Goal: Check status: Check status

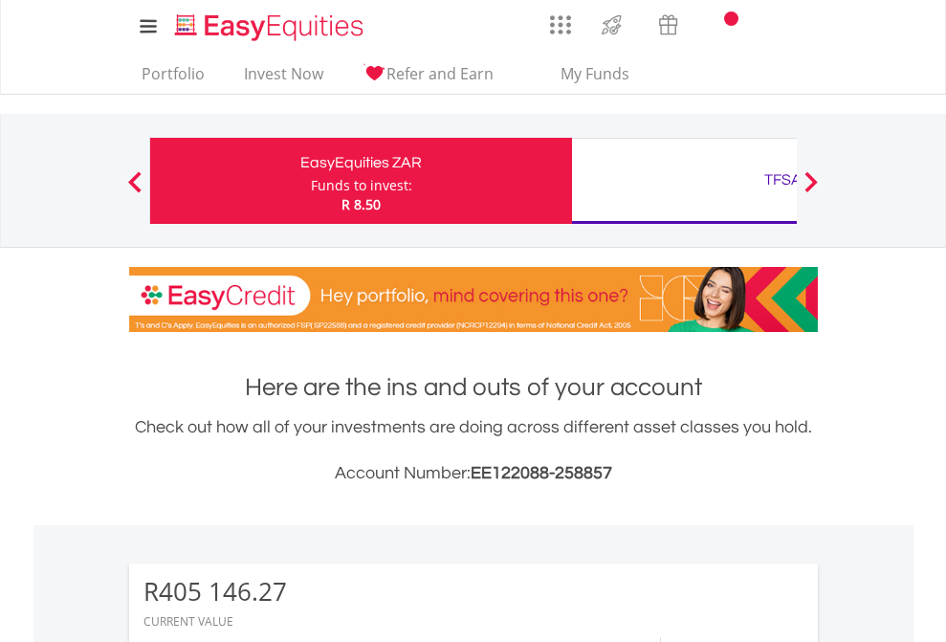
scroll to position [184, 300]
click at [311, 181] on div "Funds to invest:" at bounding box center [361, 185] width 101 height 19
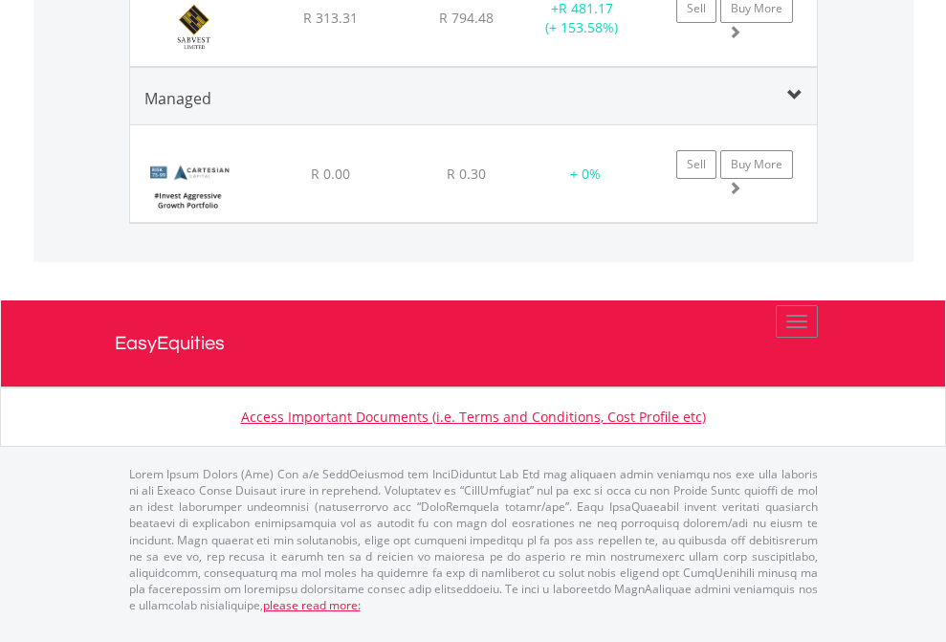
scroll to position [184, 300]
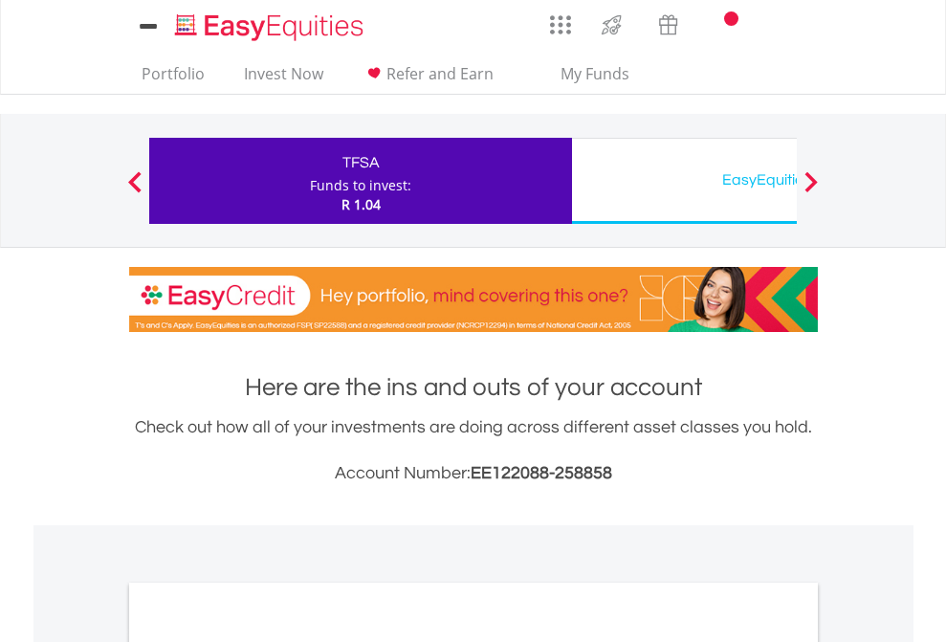
scroll to position [1150, 0]
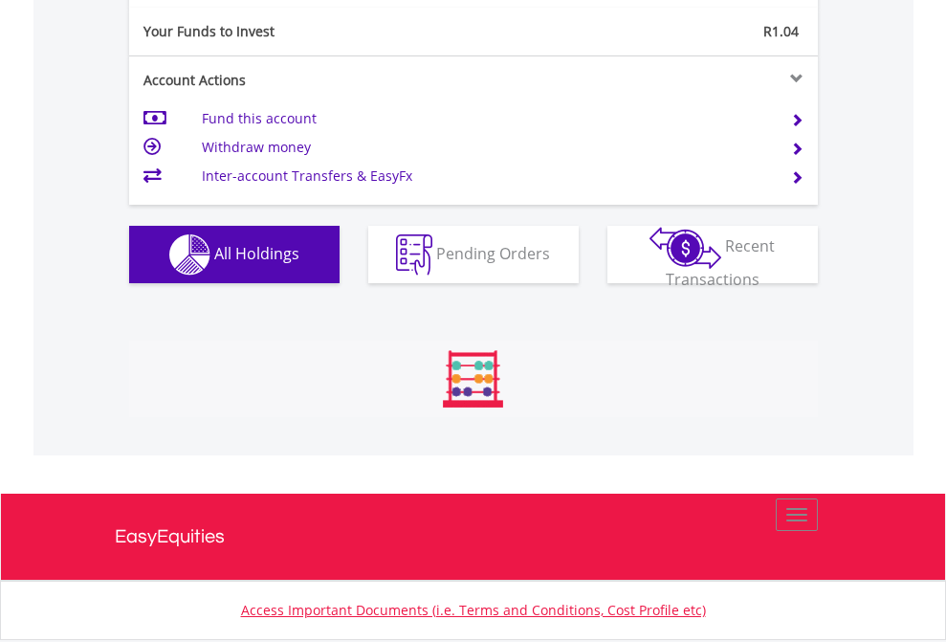
scroll to position [184, 300]
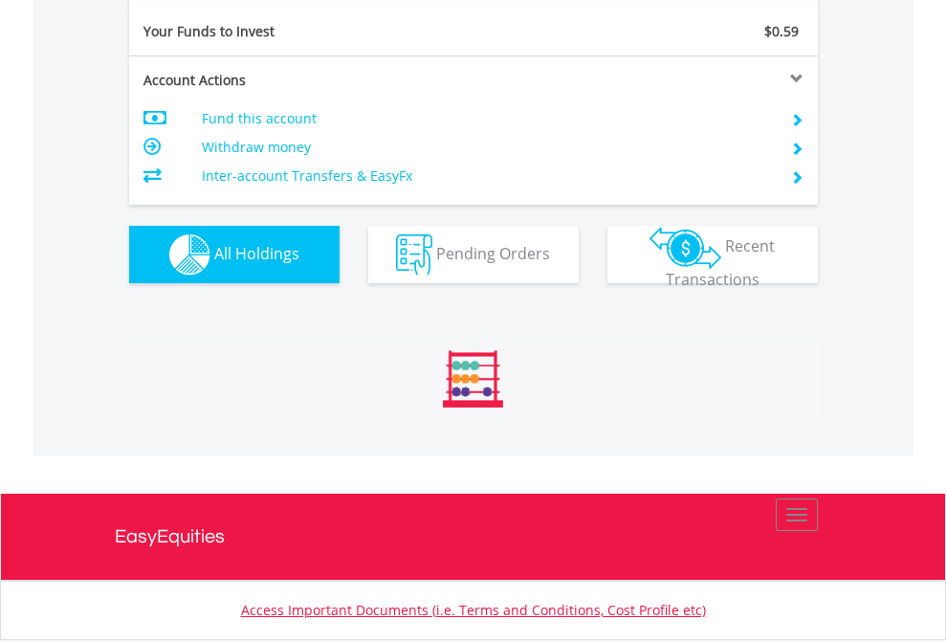
scroll to position [184, 300]
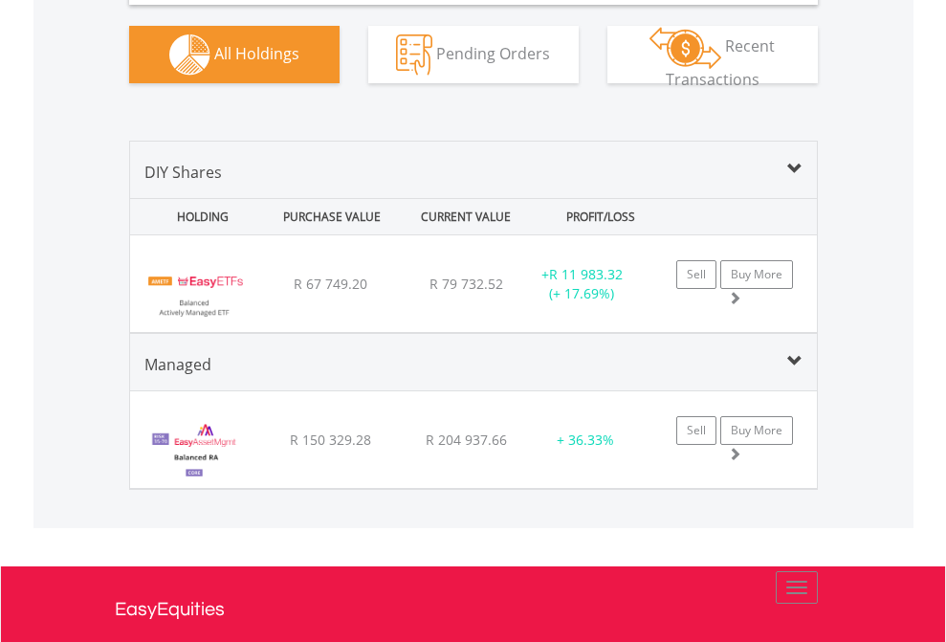
scroll to position [1905, 0]
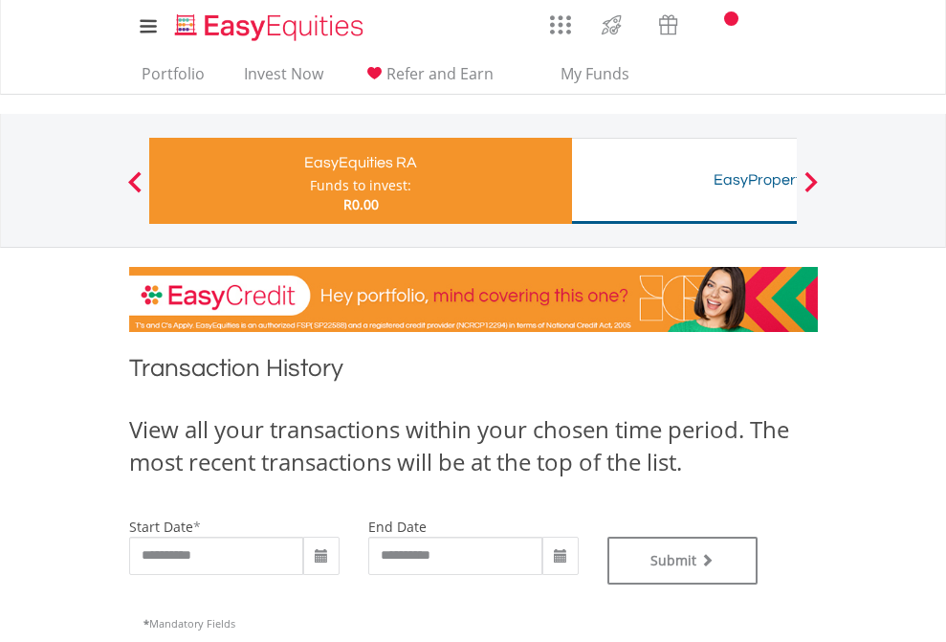
type input "**********"
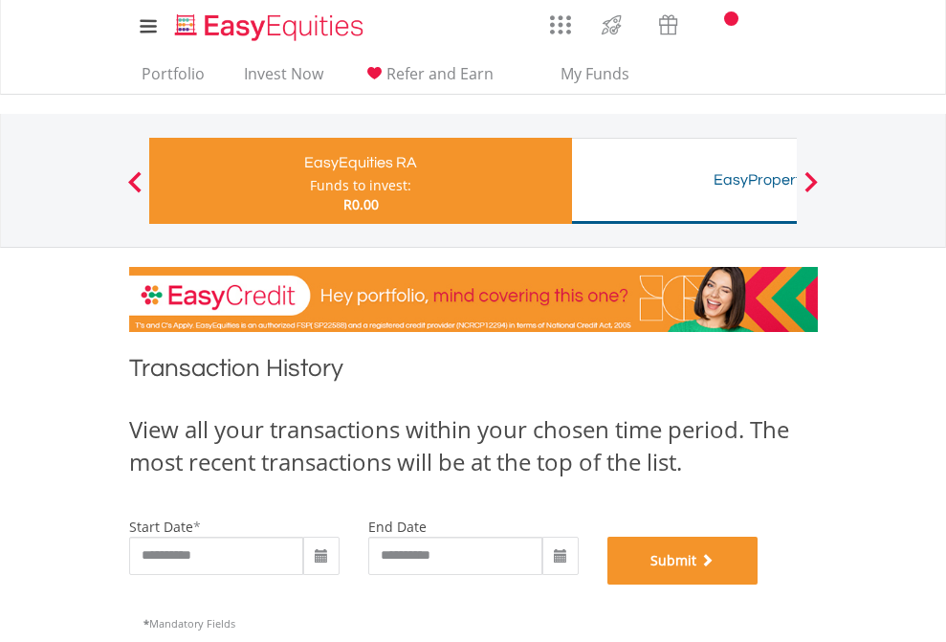
click at [759, 585] on button "Submit" at bounding box center [683, 561] width 151 height 48
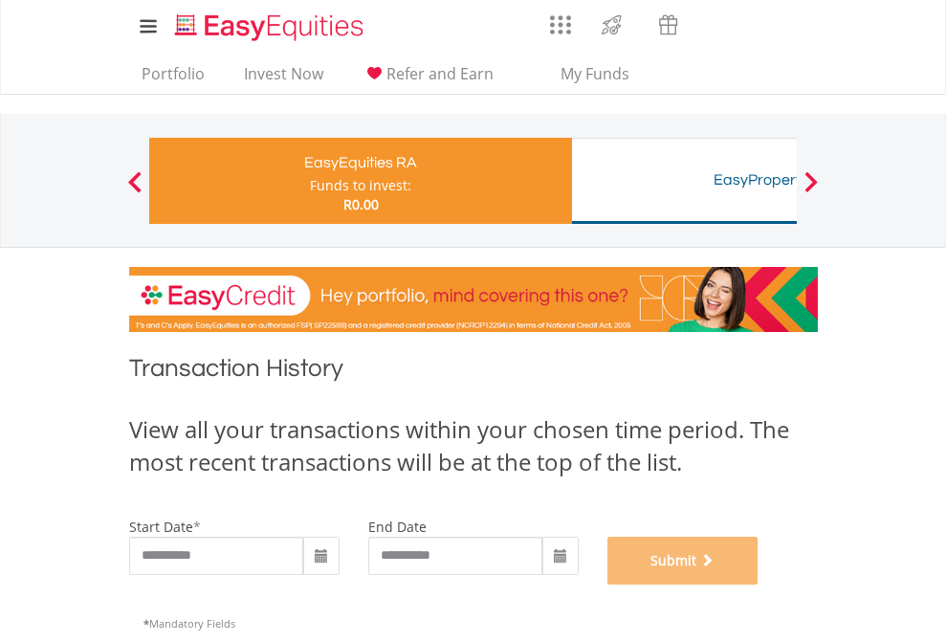
scroll to position [776, 0]
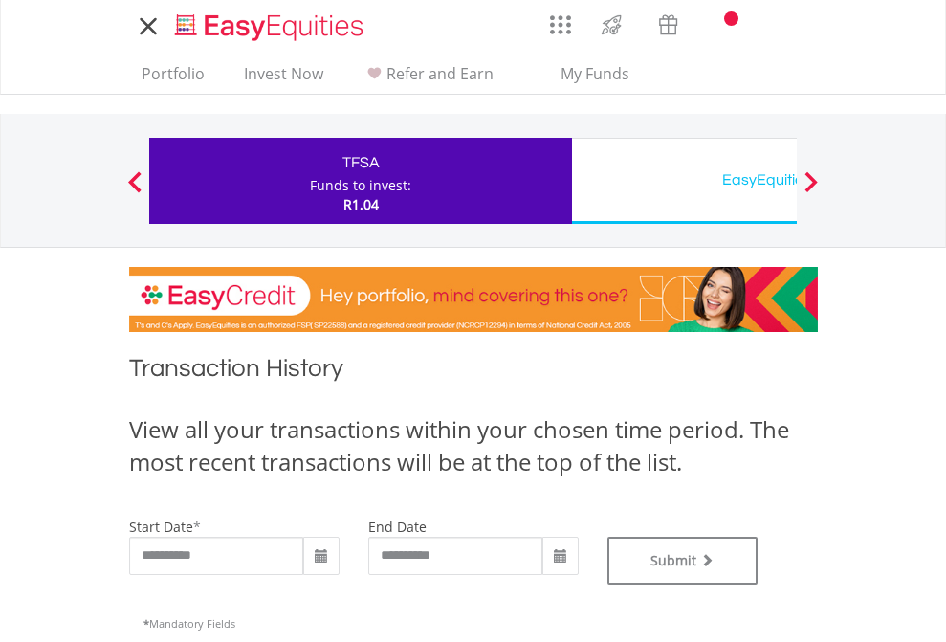
type input "**********"
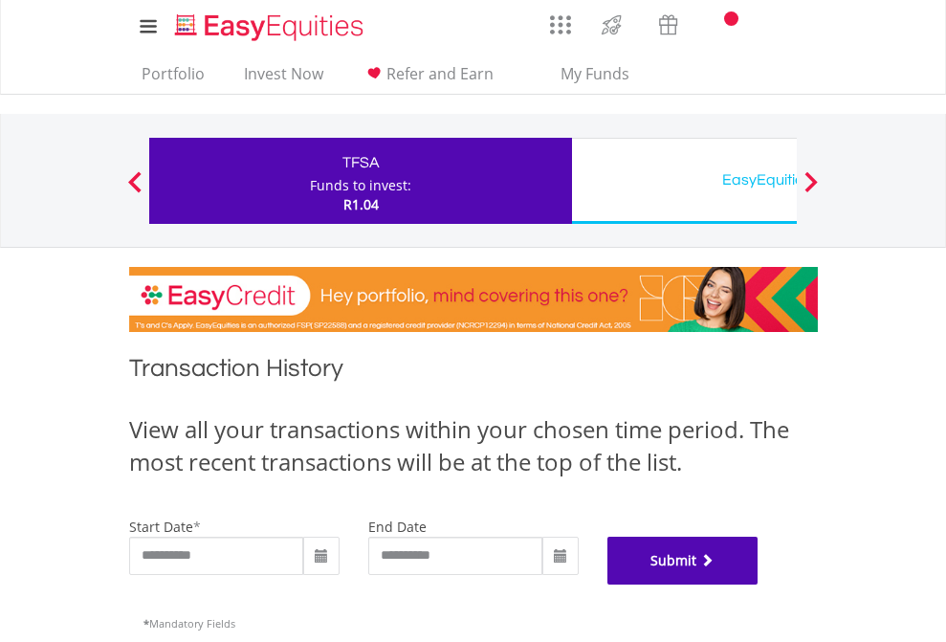
click at [759, 585] on button "Submit" at bounding box center [683, 561] width 151 height 48
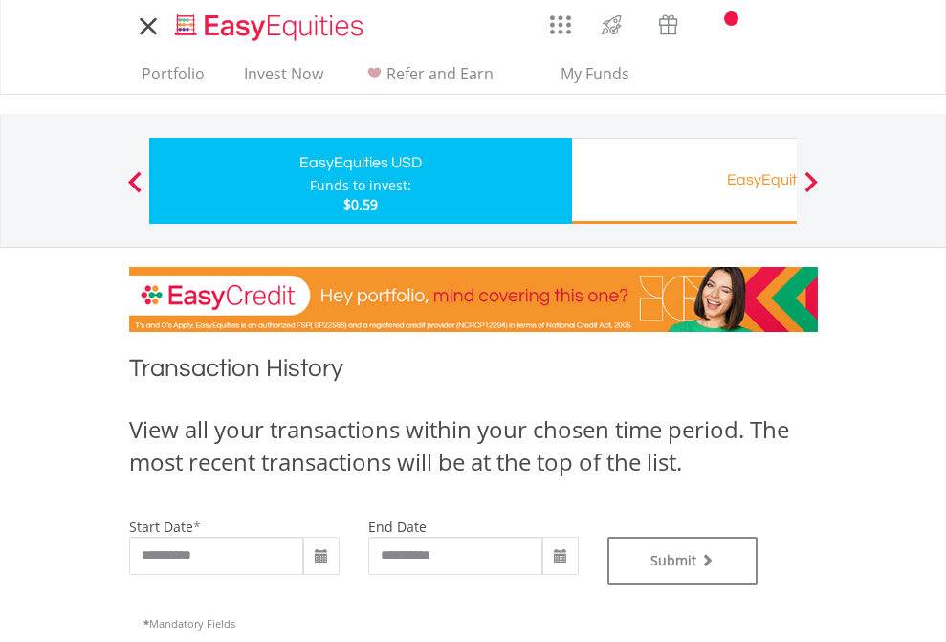
type input "**********"
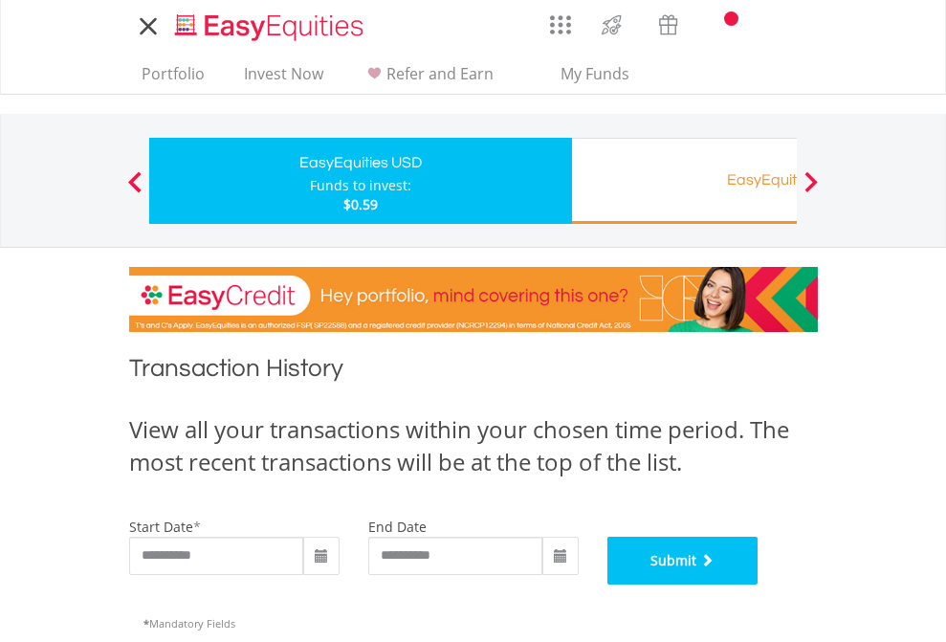
click at [759, 585] on button "Submit" at bounding box center [683, 561] width 151 height 48
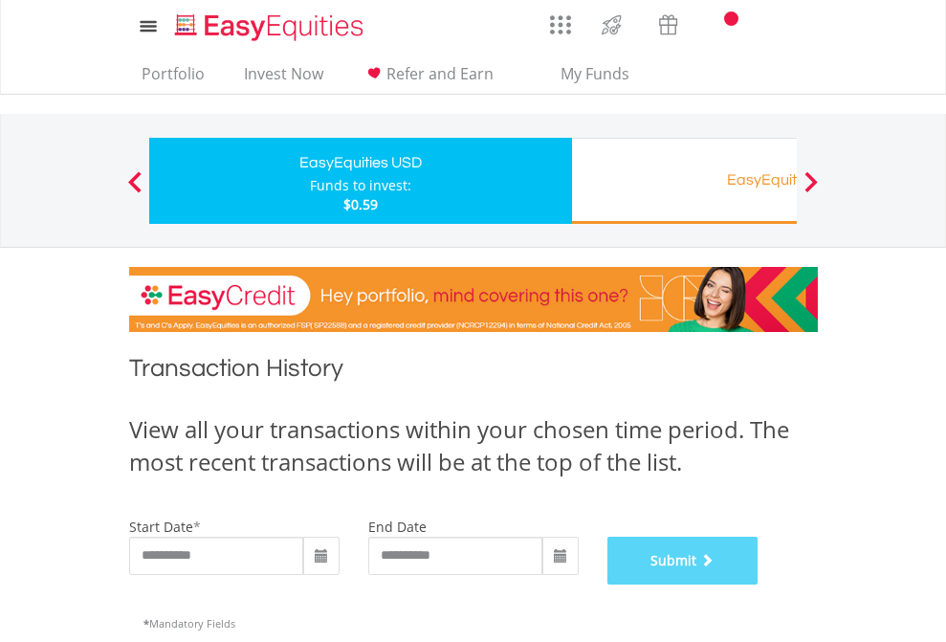
scroll to position [776, 0]
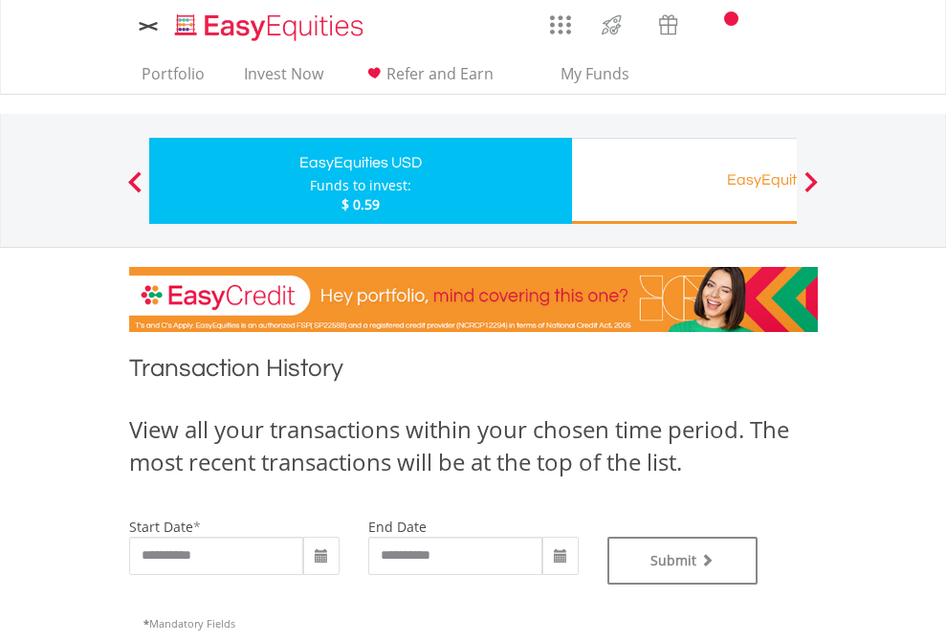
click at [684, 181] on div "EasyEquities RA" at bounding box center [783, 179] width 399 height 27
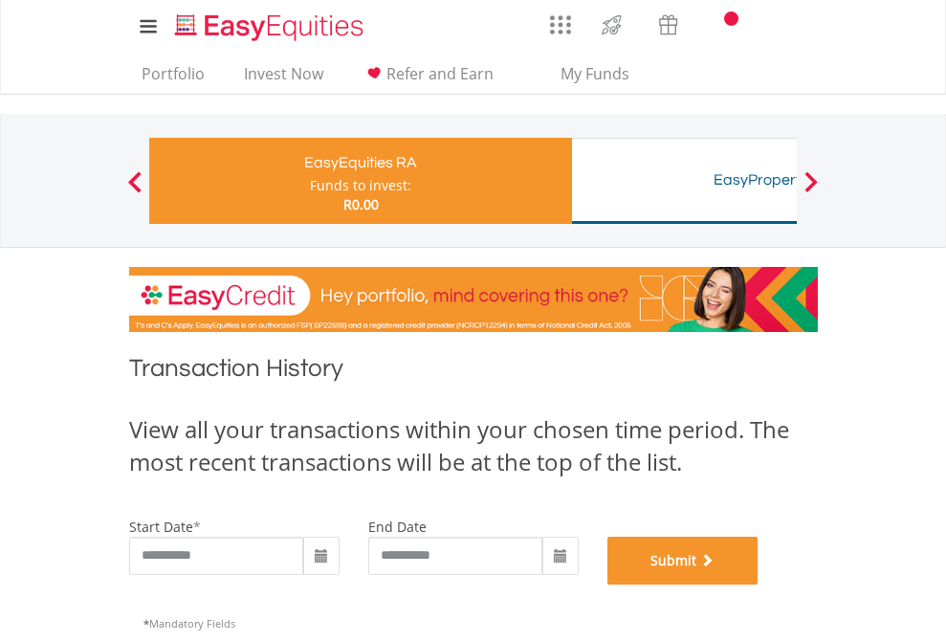
click at [759, 585] on button "Submit" at bounding box center [683, 561] width 151 height 48
